Goal: Find contact information: Find contact information

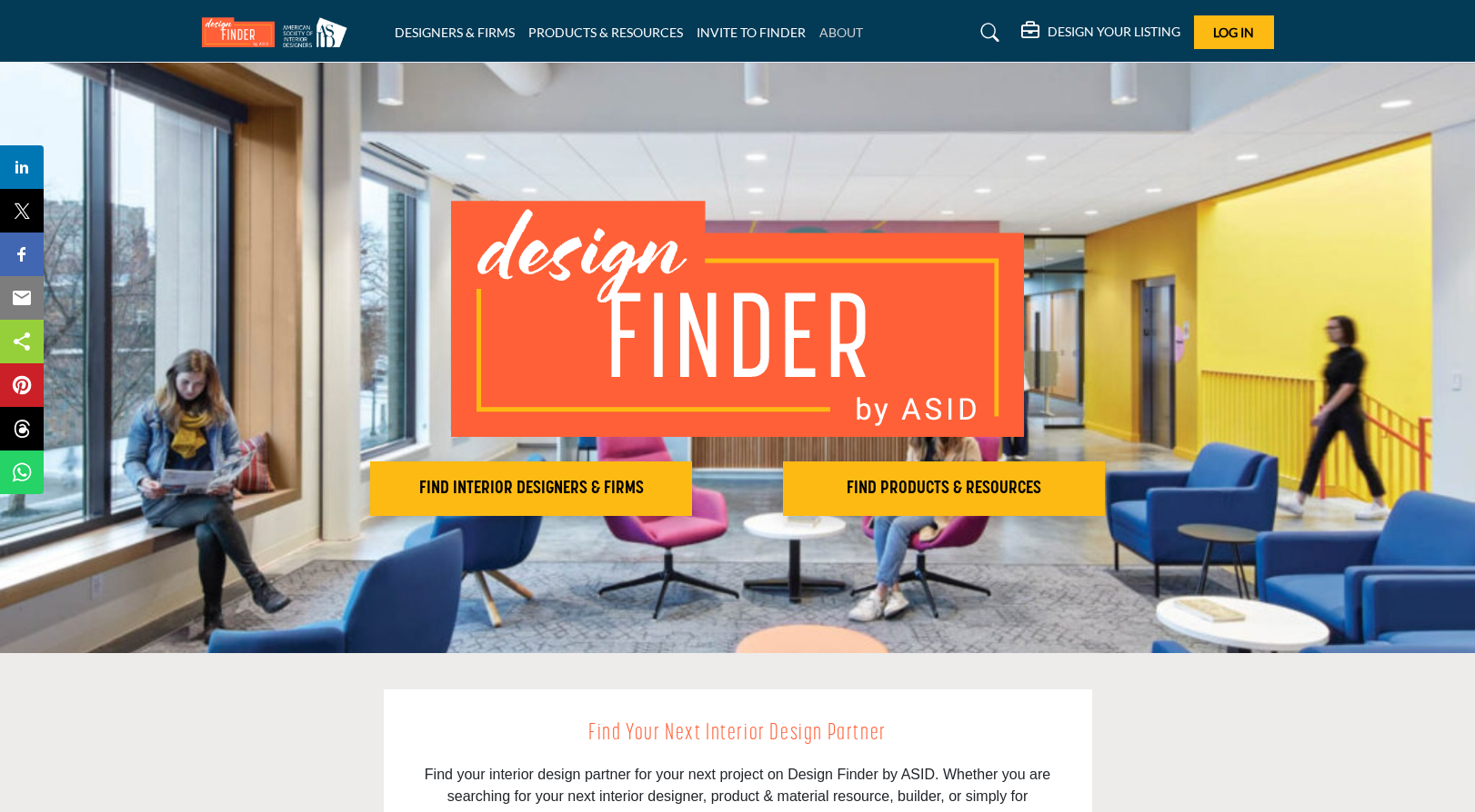
click at [824, 32] on link "ABOUT" at bounding box center [841, 33] width 43 height 16
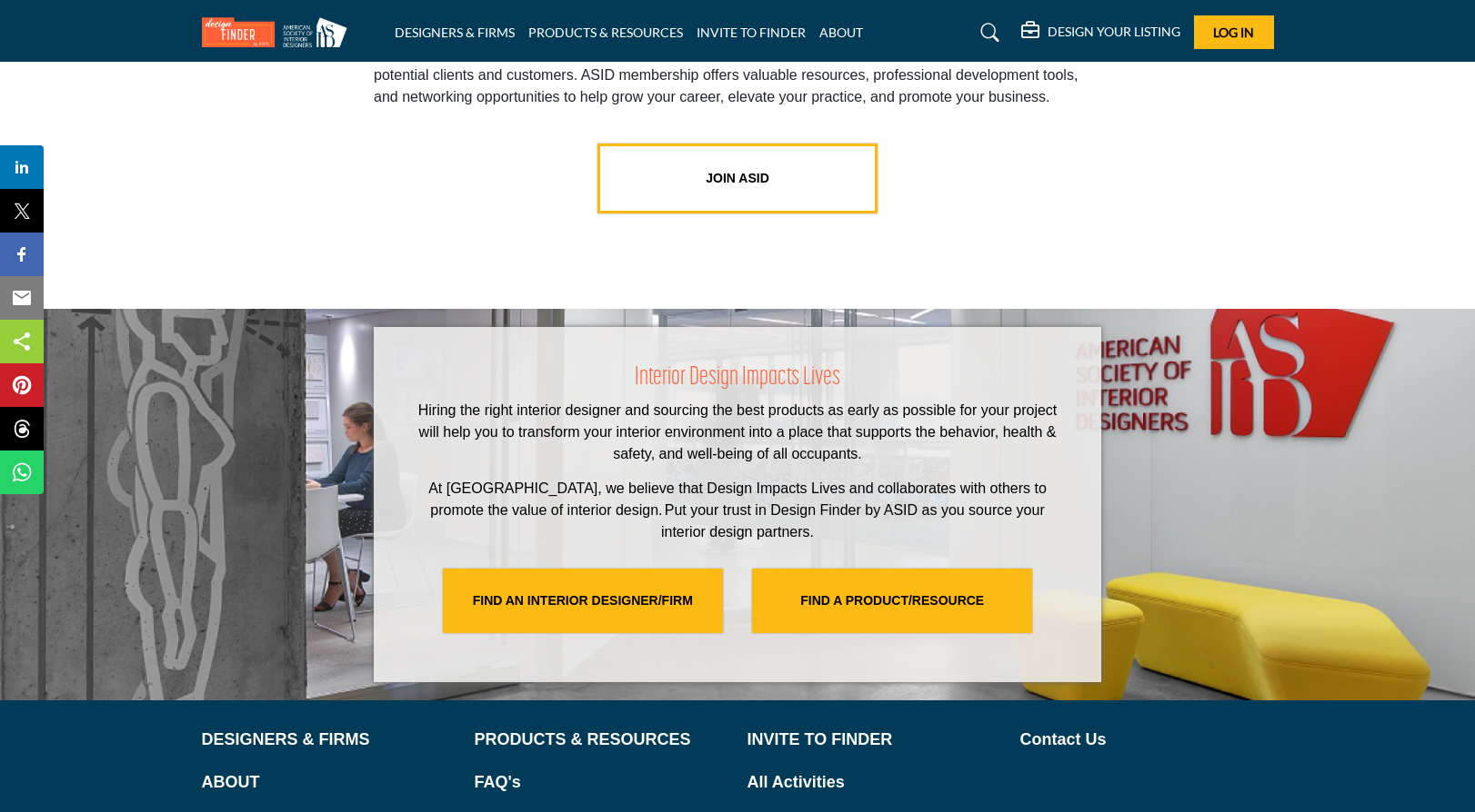
scroll to position [3718, 0]
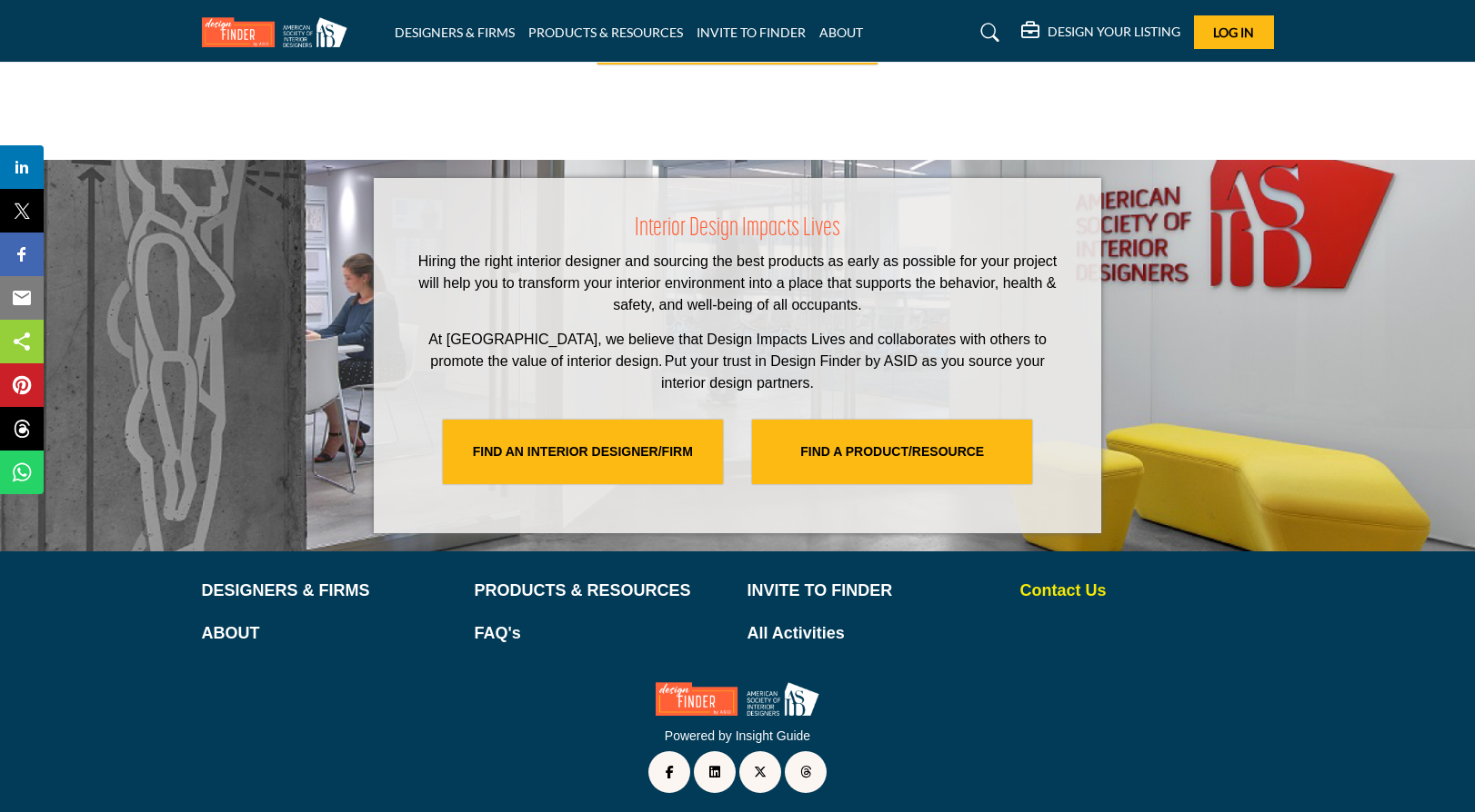
click at [1069, 585] on p "Contact Us" at bounding box center [1147, 590] width 253 height 25
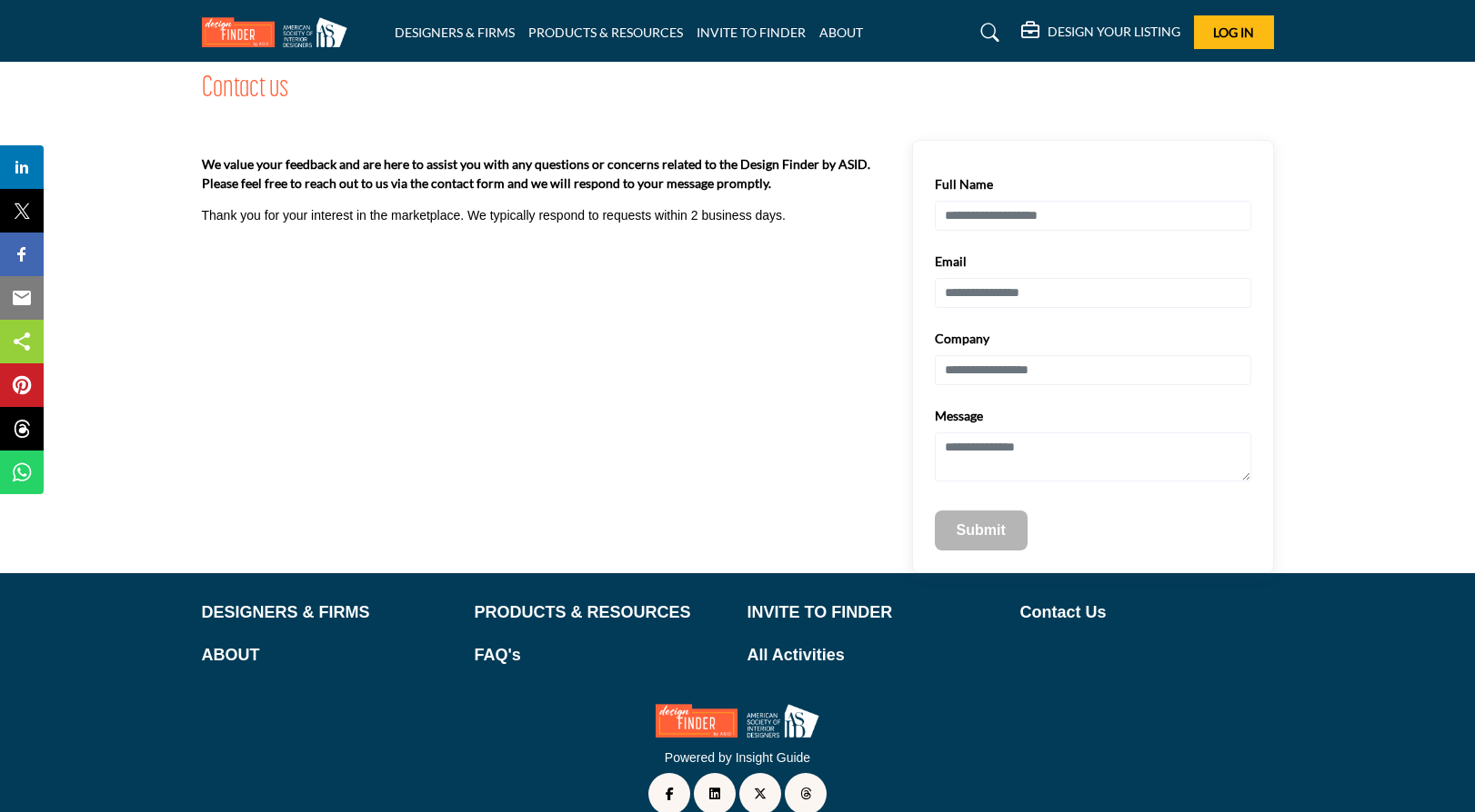
scroll to position [77, 0]
